Goal: Contribute content: Contribute content

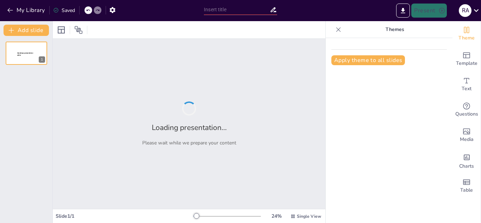
type input "أساسيات الأمن السيبراني: حماية المعلومات في العصر الرقمي"
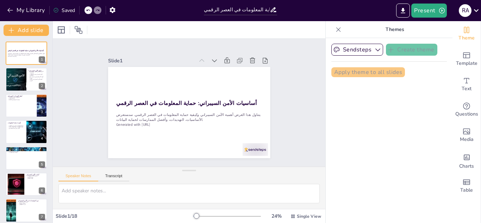
checkbox input "true"
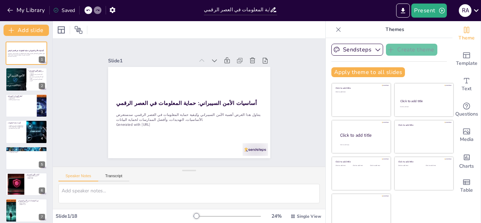
checkbox input "true"
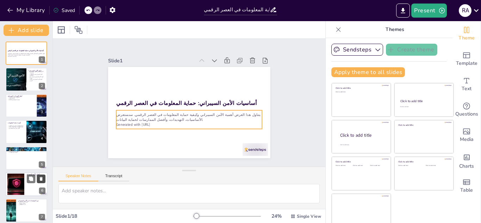
checkbox input "true"
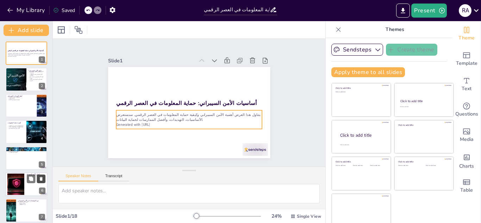
checkbox input "true"
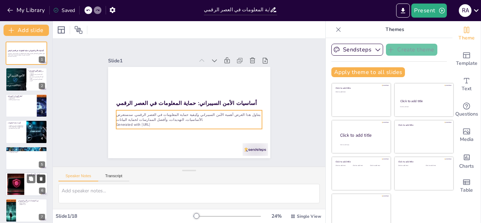
checkbox input "true"
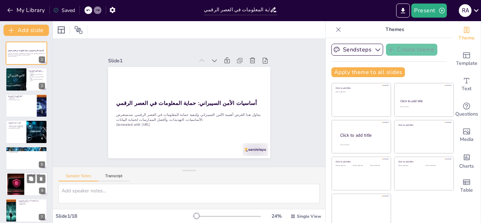
checkbox input "true"
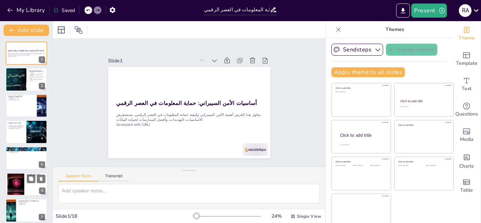
checkbox input "true"
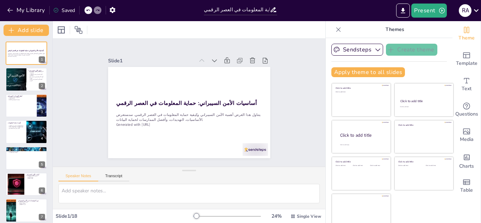
checkbox input "true"
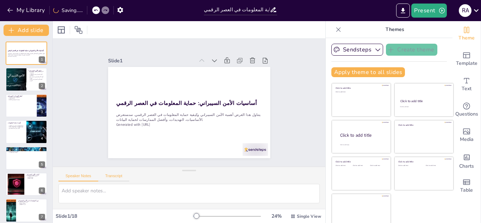
click at [105, 177] on button "Transcript" at bounding box center [113, 178] width 31 height 8
click at [92, 177] on button "Speaker Notes" at bounding box center [78, 178] width 40 height 8
checkbox input "true"
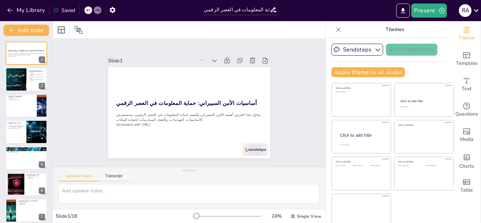
checkbox input "true"
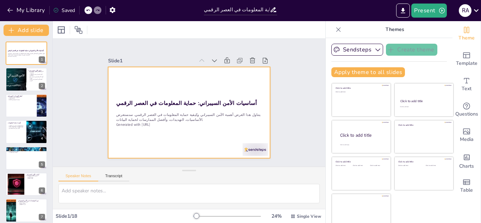
checkbox input "true"
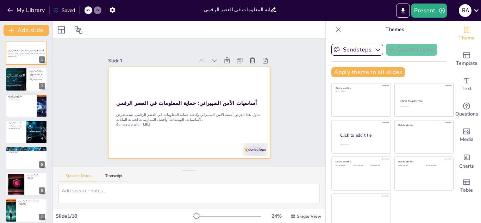
checkbox input "true"
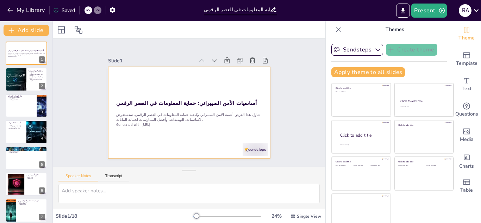
checkbox input "true"
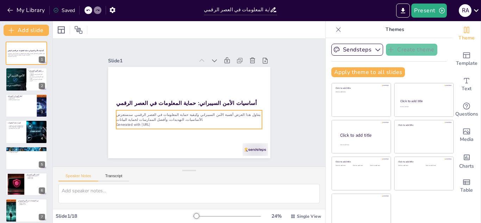
checkbox input "true"
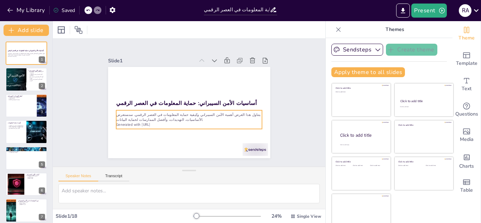
checkbox input "true"
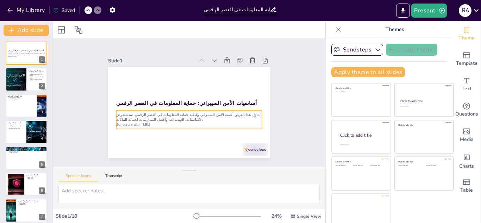
checkbox input "true"
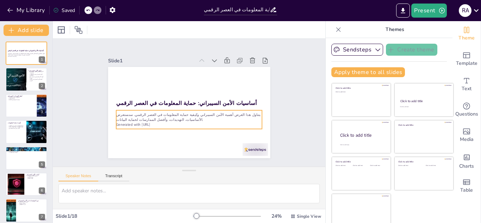
checkbox input "true"
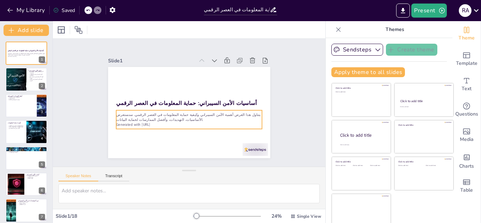
checkbox input "true"
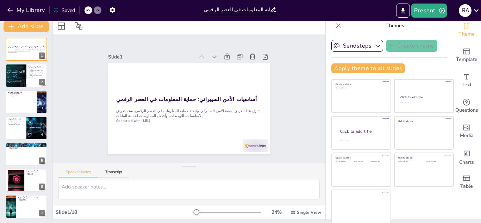
scroll to position [4, 0]
checkbox input "true"
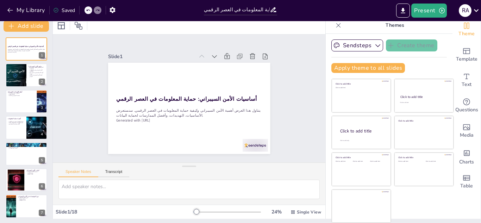
checkbox input "true"
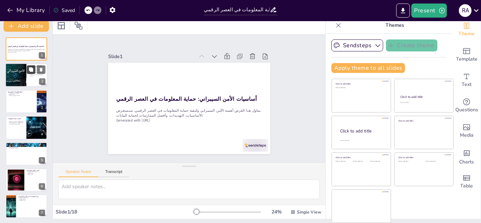
checkbox input "true"
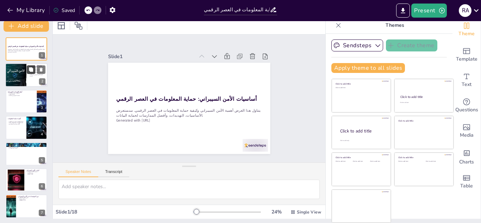
checkbox input "true"
click at [29, 73] on button at bounding box center [31, 69] width 8 height 8
type textarea "الأمن السيبراني هو مفهوم شامل يتضمن مجموعة من الإجراءات والتقنيات. هذه الإجراءا…"
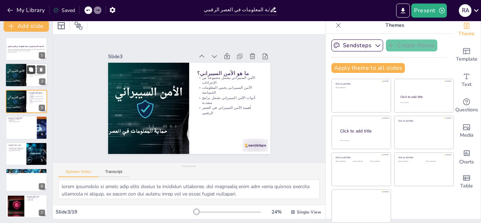
checkbox input "true"
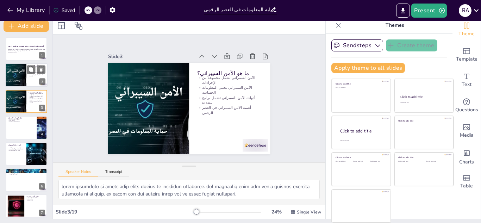
checkbox input "true"
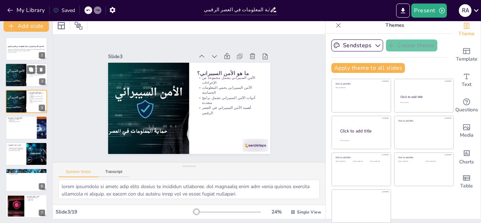
checkbox input "true"
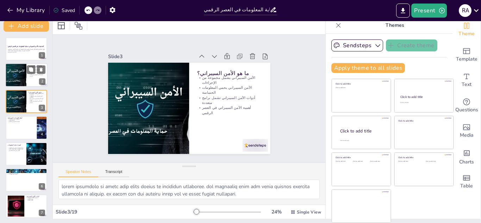
checkbox input "true"
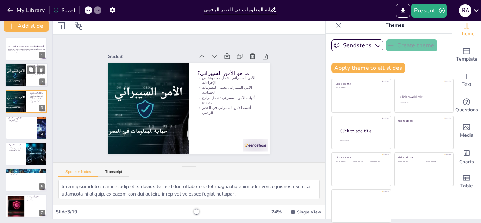
checkbox input "true"
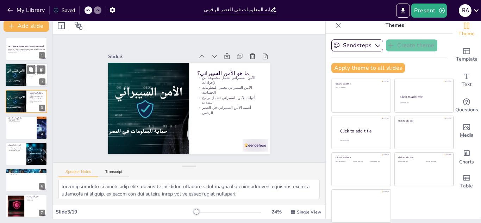
checkbox input "true"
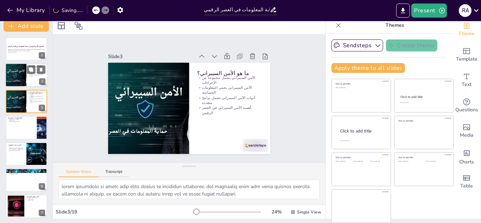
checkbox input "true"
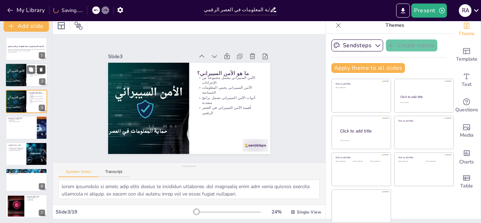
checkbox input "true"
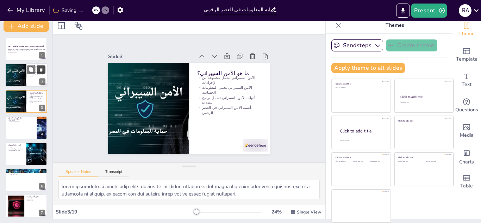
checkbox input "true"
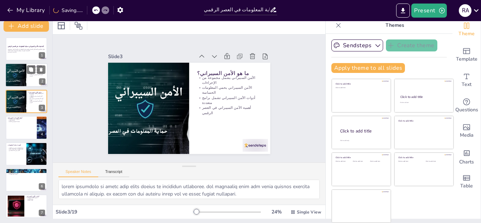
checkbox input "true"
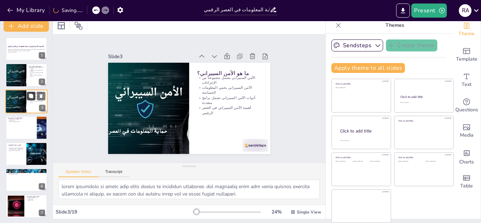
checkbox input "true"
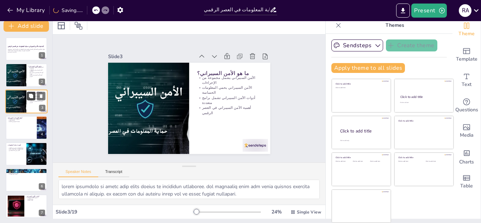
checkbox input "true"
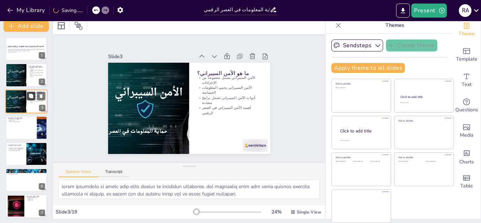
checkbox input "true"
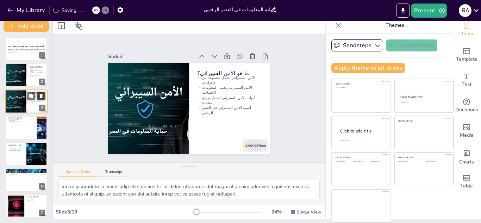
click at [40, 94] on icon at bounding box center [41, 96] width 3 height 4
type textarea "الفيروسات تعتبر من أكثر التهديدات شيوعًا، حيث يمكن أن تتسبب في أضرار جسيمة للأن…"
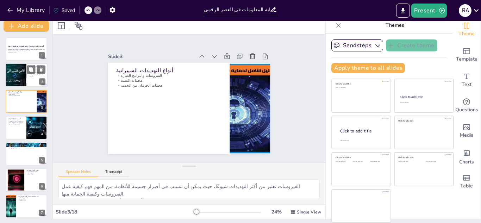
checkbox input "true"
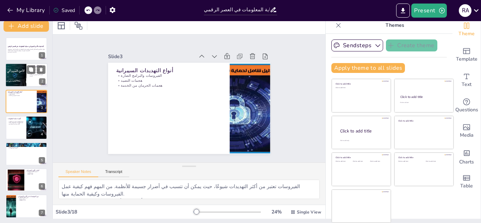
checkbox input "true"
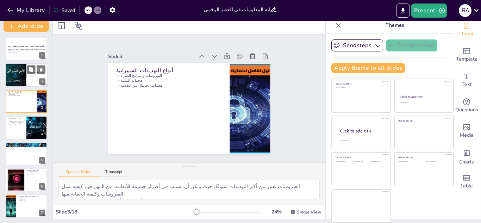
checkbox input "true"
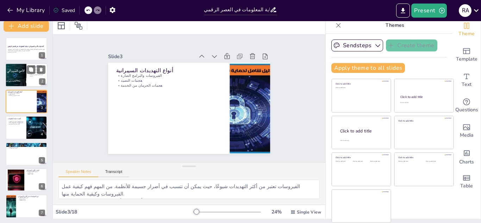
click at [15, 79] on div at bounding box center [16, 75] width 36 height 24
type textarea "الأمن السيبراني هو مفهوم شامل يتضمن مجموعة من الإجراءات والتقنيات. هذه الإجراءا…"
checkbox input "true"
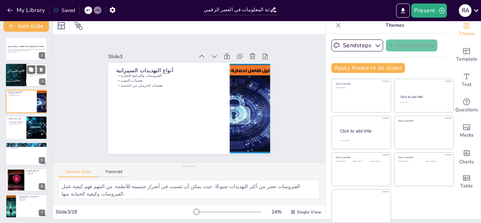
checkbox input "true"
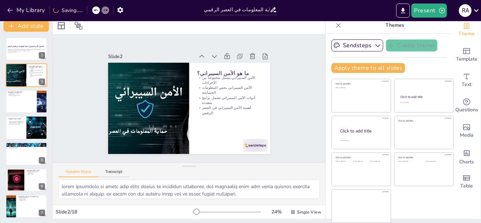
checkbox input "true"
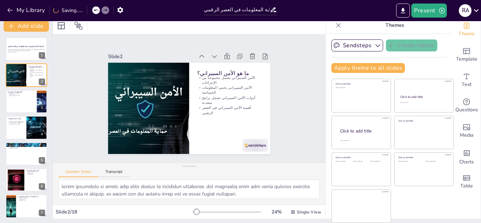
checkbox input "true"
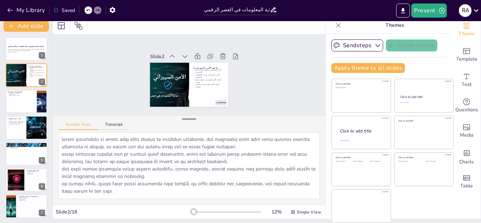
drag, startPoint x: 186, startPoint y: 165, endPoint x: 188, endPoint y: 118, distance: 47.6
click at [188, 118] on div at bounding box center [189, 118] width 14 height 7
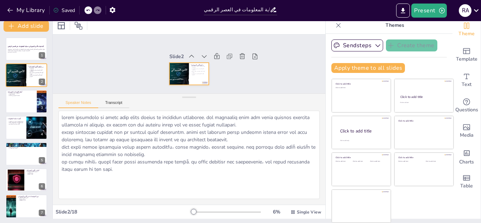
drag, startPoint x: 188, startPoint y: 118, endPoint x: 190, endPoint y: 75, distance: 42.3
click at [190, 75] on div "Slide 1 أساسيات الأمن السيبراني: حماية المعلومات في العصر الرقمي يتناول هذا الع…" at bounding box center [189, 119] width 272 height 170
click at [22, 50] on p "يتناول هذا العرض أهمية الأمن السيبراني وكيفية حماية المعلومات في العصر الرقمي. …" at bounding box center [26, 50] width 38 height 2
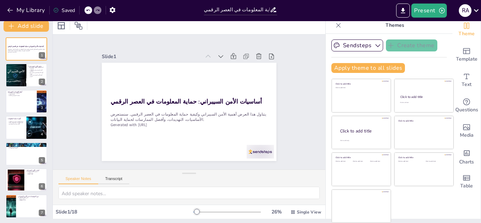
drag, startPoint x: 184, startPoint y: 99, endPoint x: 188, endPoint y: 181, distance: 82.8
click at [188, 181] on div "Speaker Notes Transcript" at bounding box center [189, 186] width 272 height 35
click at [20, 80] on div at bounding box center [16, 75] width 36 height 24
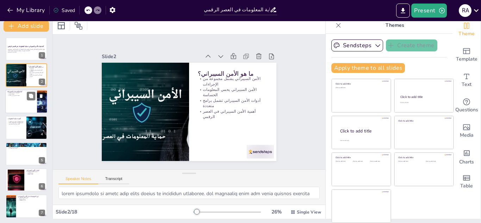
click at [19, 99] on div at bounding box center [26, 101] width 42 height 24
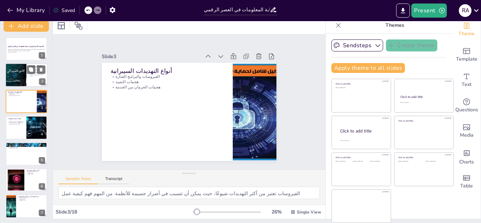
click at [13, 75] on div at bounding box center [16, 75] width 36 height 24
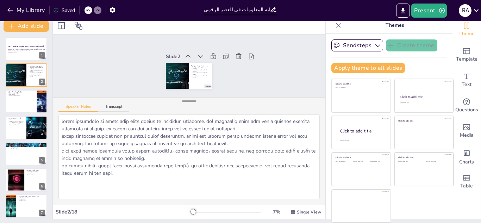
drag, startPoint x: 181, startPoint y: 174, endPoint x: 185, endPoint y: 101, distance: 72.3
click at [185, 101] on div at bounding box center [189, 101] width 14 height 7
click at [15, 108] on div at bounding box center [26, 101] width 42 height 24
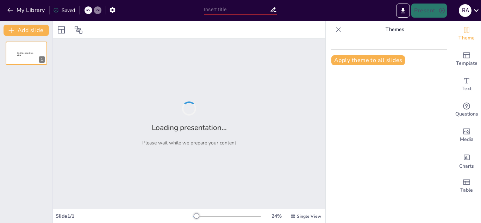
type input "الحروب"
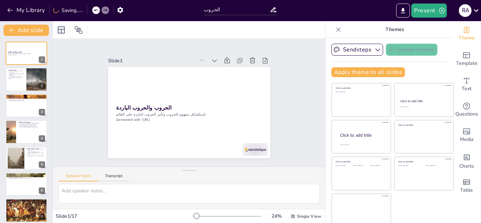
checkbox input "true"
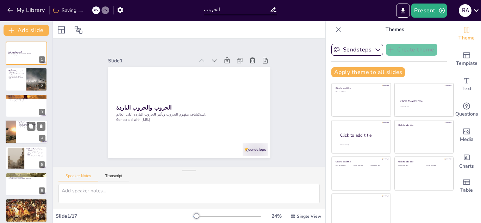
checkbox input "true"
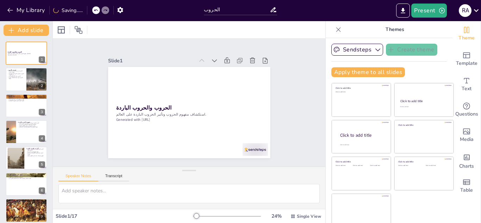
checkbox input "true"
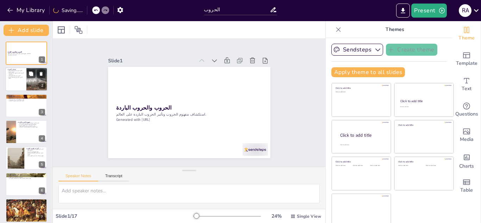
checkbox input "true"
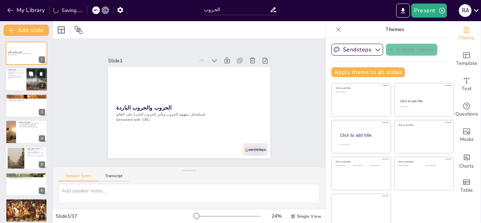
checkbox input "true"
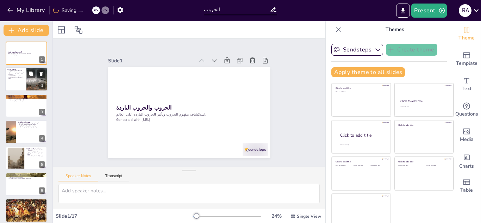
checkbox input "true"
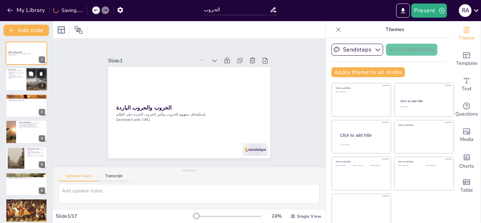
checkbox input "true"
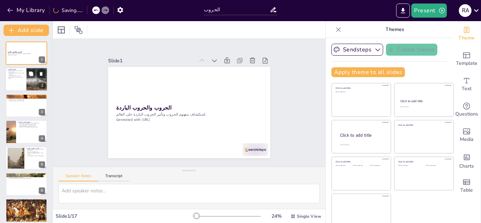
click at [19, 77] on div "الحروب هي صراعات مسلحة تؤدي لتغييرات كبيرة الحروب يمكن أن تكون نتيجة لمجموعة من…" at bounding box center [15, 75] width 17 height 8
type textarea "الحروب تعرف بأنها صراعات مسلحة تؤدي إلى تغييرات كبيرة في السياقات السياسية والا…"
checkbox input "true"
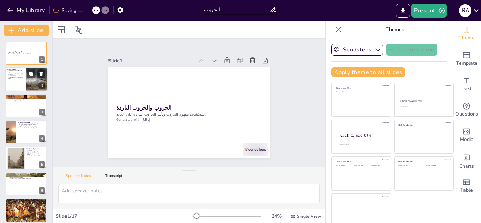
checkbox input "true"
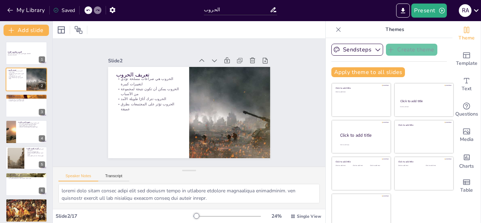
checkbox input "true"
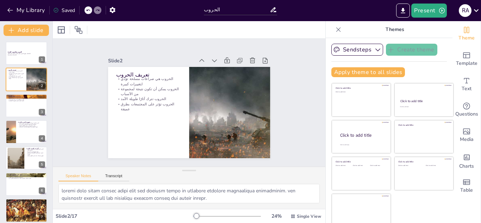
checkbox input "true"
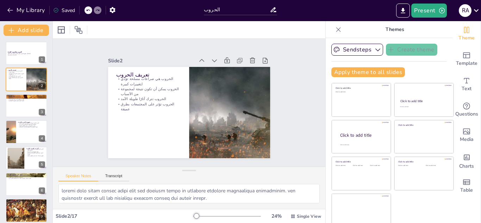
checkbox input "true"
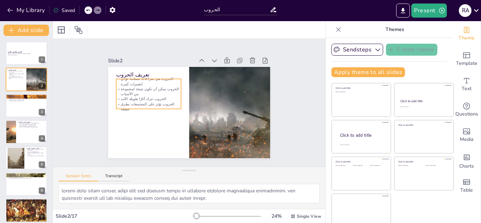
checkbox input "true"
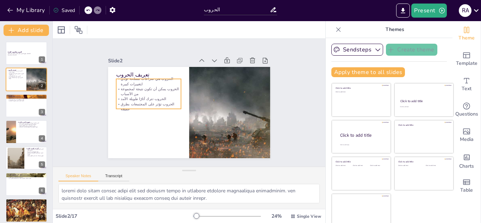
checkbox input "true"
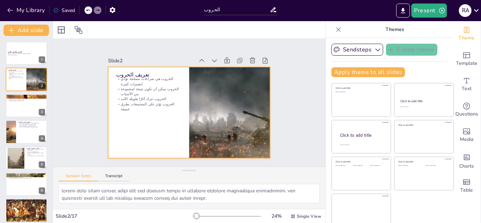
checkbox input "true"
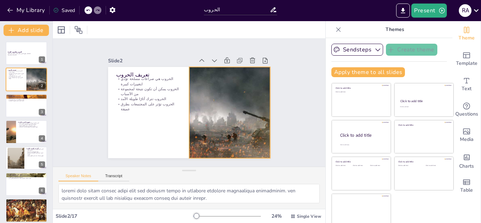
checkbox input "true"
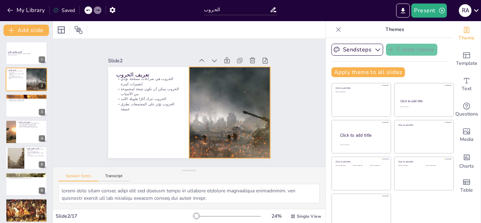
checkbox input "true"
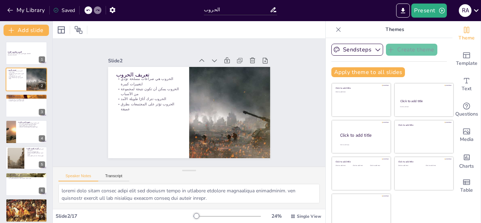
checkbox input "true"
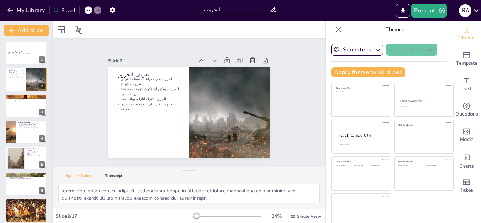
checkbox input "true"
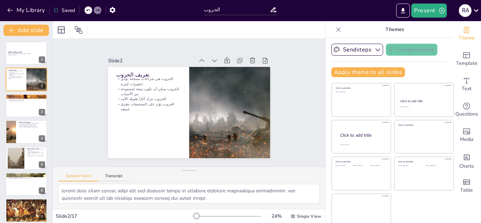
checkbox input "true"
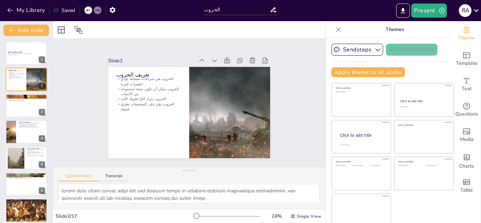
checkbox input "true"
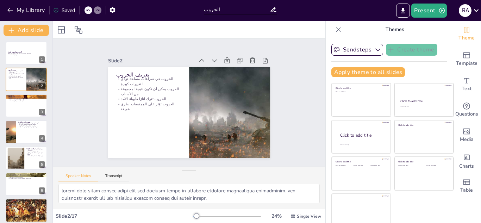
checkbox input "true"
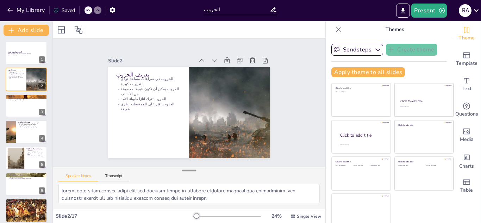
checkbox input "true"
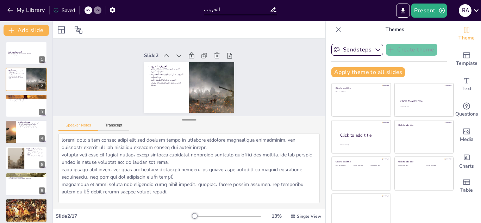
checkbox input "true"
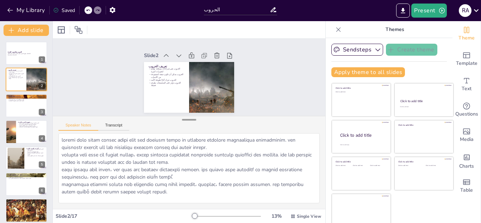
checkbox input "true"
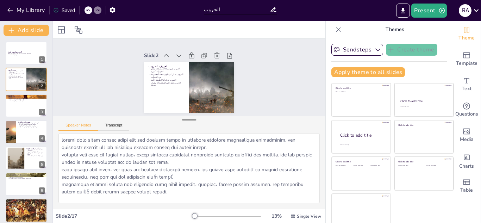
checkbox input "true"
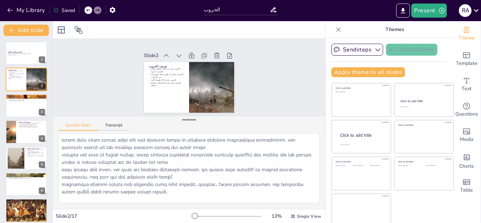
checkbox input "true"
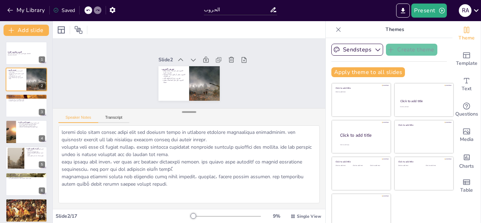
checkbox input "true"
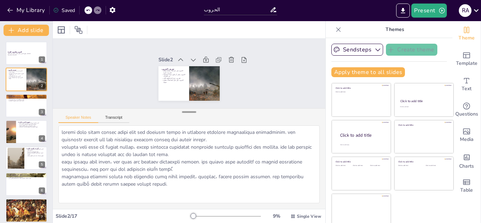
checkbox input "true"
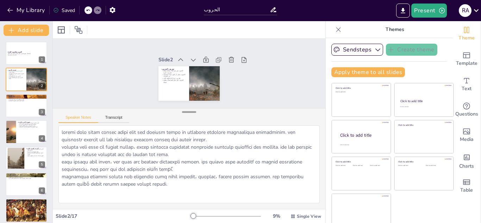
checkbox input "true"
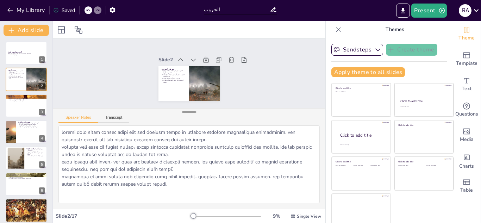
checkbox input "true"
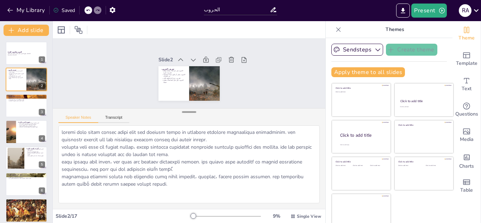
checkbox input "true"
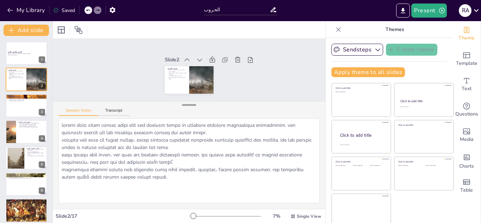
checkbox input "true"
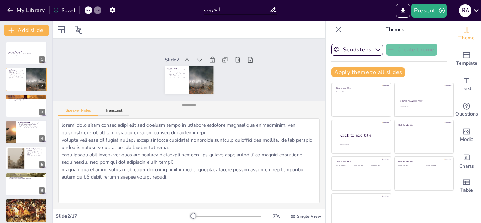
checkbox input "true"
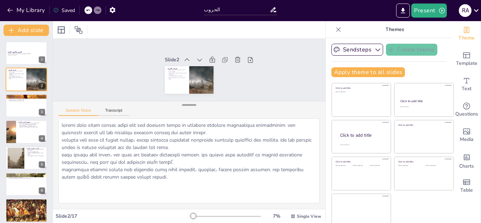
checkbox input "true"
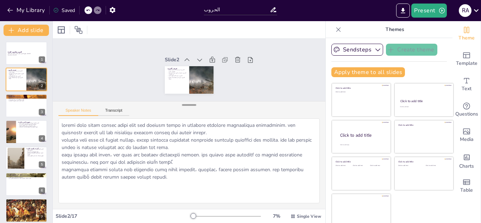
checkbox input "true"
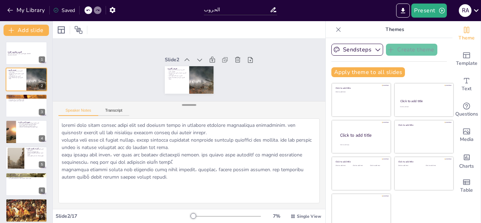
checkbox input "true"
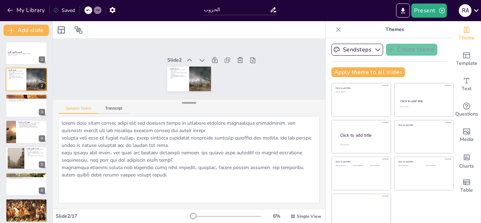
checkbox input "true"
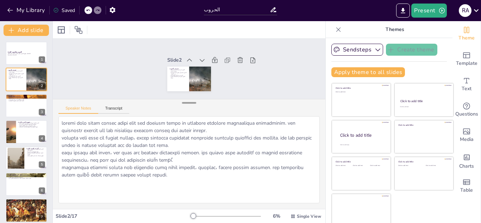
checkbox input "true"
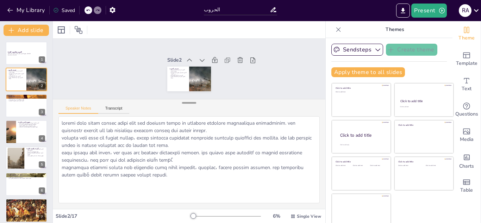
checkbox input "true"
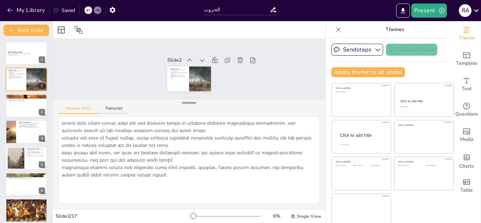
checkbox input "true"
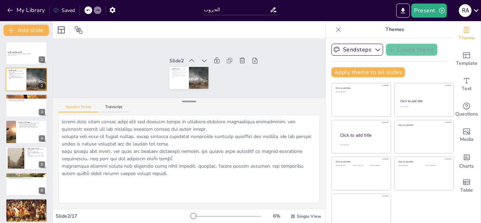
drag, startPoint x: 182, startPoint y: 171, endPoint x: 185, endPoint y: 100, distance: 70.8
click at [185, 100] on div at bounding box center [189, 101] width 14 height 7
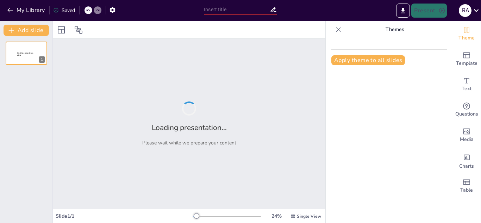
type input "دور المجتمع الدولي في حل القضية الفلسطينية"
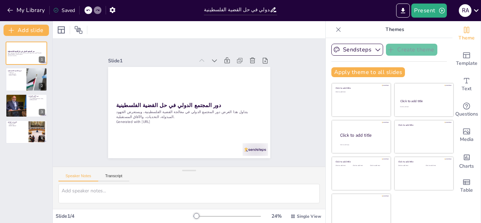
click at [335, 31] on icon at bounding box center [338, 29] width 7 height 7
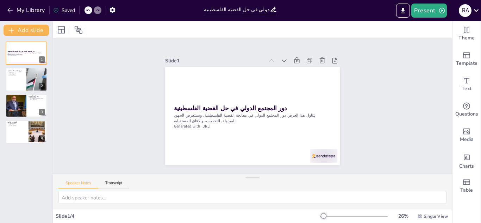
drag, startPoint x: 247, startPoint y: 169, endPoint x: 247, endPoint y: 194, distance: 24.3
click at [247, 194] on div "Speaker Notes Transcript" at bounding box center [252, 191] width 399 height 35
click at [18, 79] on div at bounding box center [26, 80] width 42 height 24
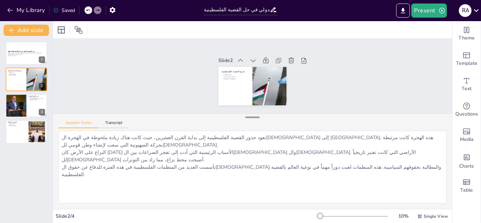
drag, startPoint x: 250, startPoint y: 177, endPoint x: 247, endPoint y: 116, distance: 61.0
click at [247, 116] on div at bounding box center [252, 117] width 14 height 7
click at [20, 102] on div at bounding box center [16, 106] width 36 height 24
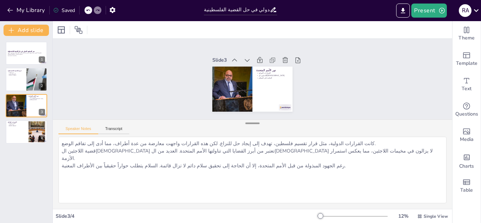
click at [248, 120] on div at bounding box center [252, 123] width 14 height 7
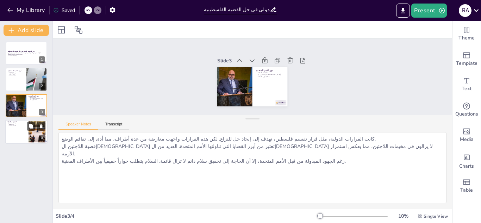
click at [19, 133] on div at bounding box center [26, 132] width 42 height 24
type textarea "استمرار [PERSON_NAME] يعد من أكبر التحديات التي تواجه القضية الفلسطينية. هذه ال…"
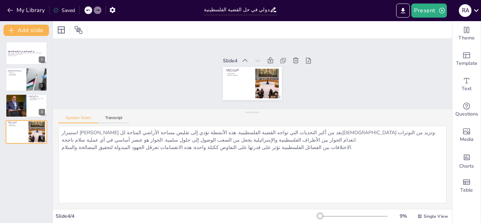
drag, startPoint x: 248, startPoint y: 120, endPoint x: 239, endPoint y: 113, distance: 11.3
click at [239, 113] on div "Speaker Notes Transcript استمرار [PERSON_NAME] يعد من أكبر التحديات التي تواجه …" at bounding box center [252, 158] width 399 height 100
